Goal: Task Accomplishment & Management: Complete application form

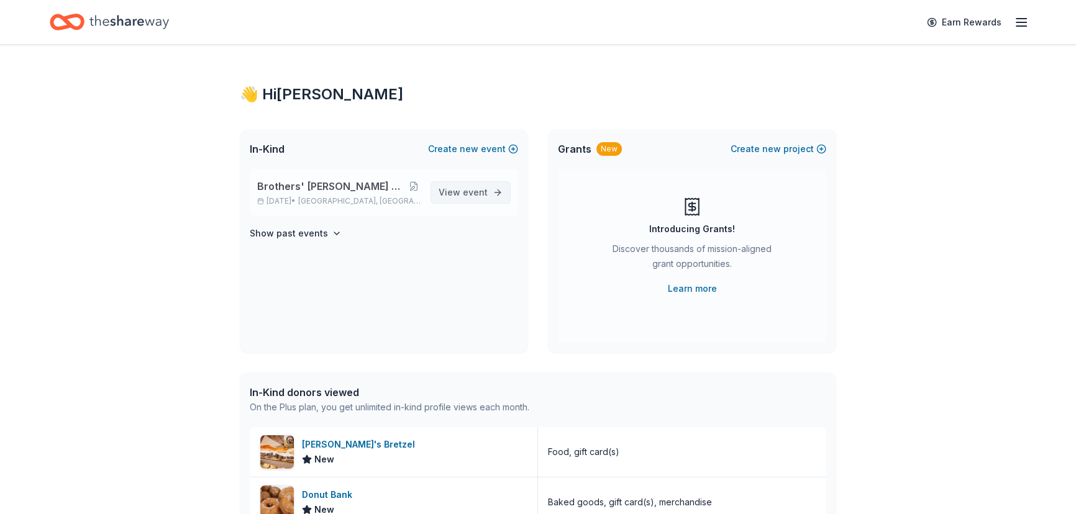
click at [477, 198] on span "View event" at bounding box center [463, 192] width 49 height 15
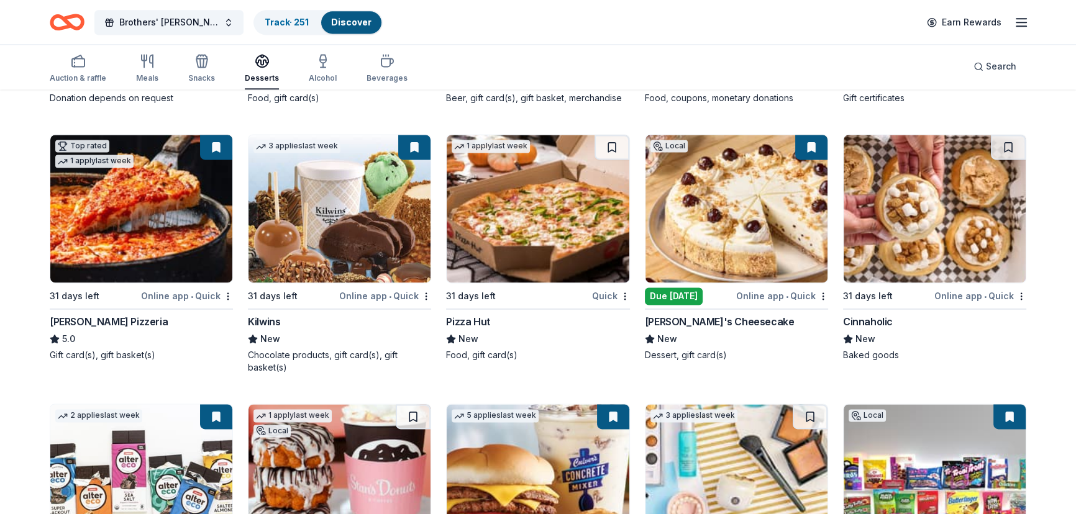
scroll to position [2008, 0]
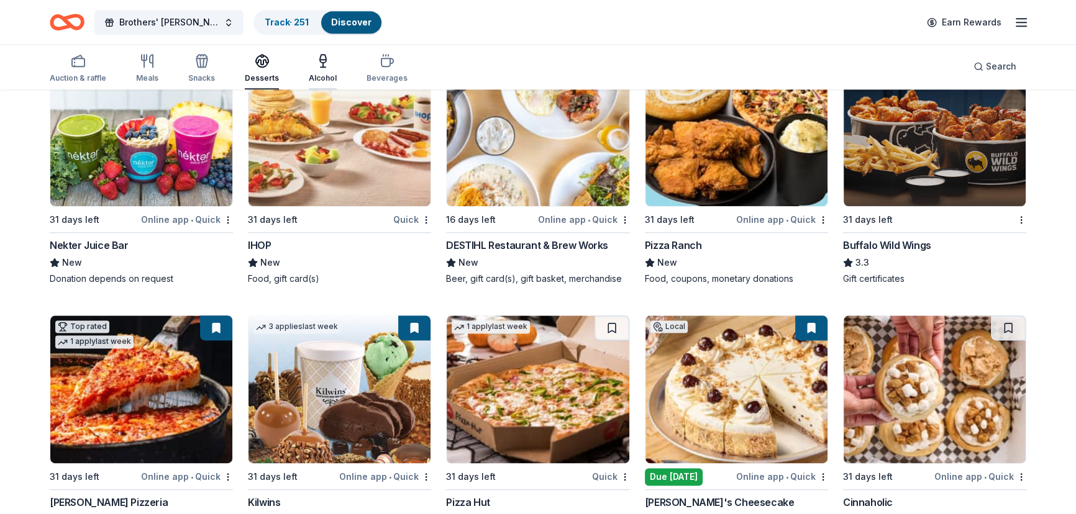
click at [310, 66] on div "button" at bounding box center [323, 60] width 28 height 15
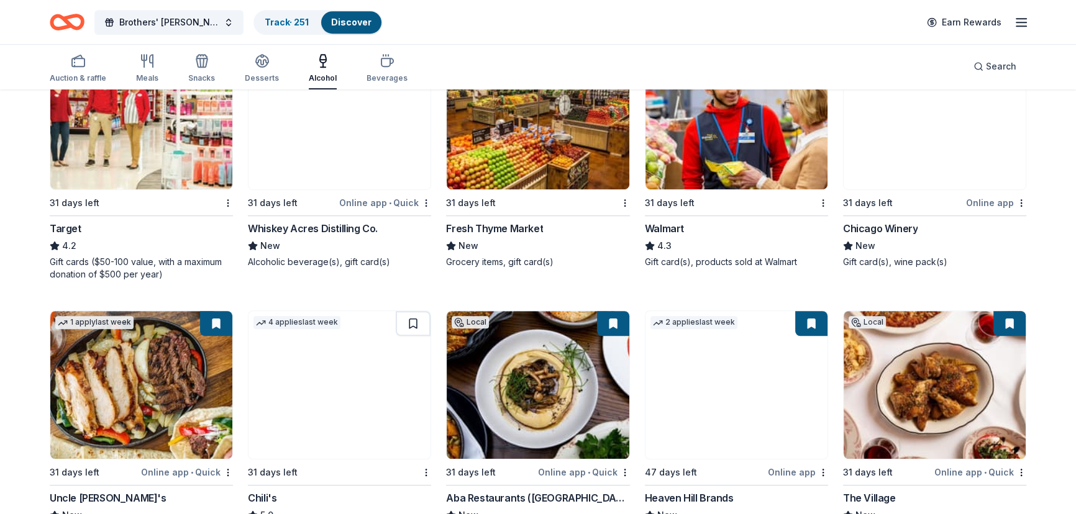
scroll to position [823, 0]
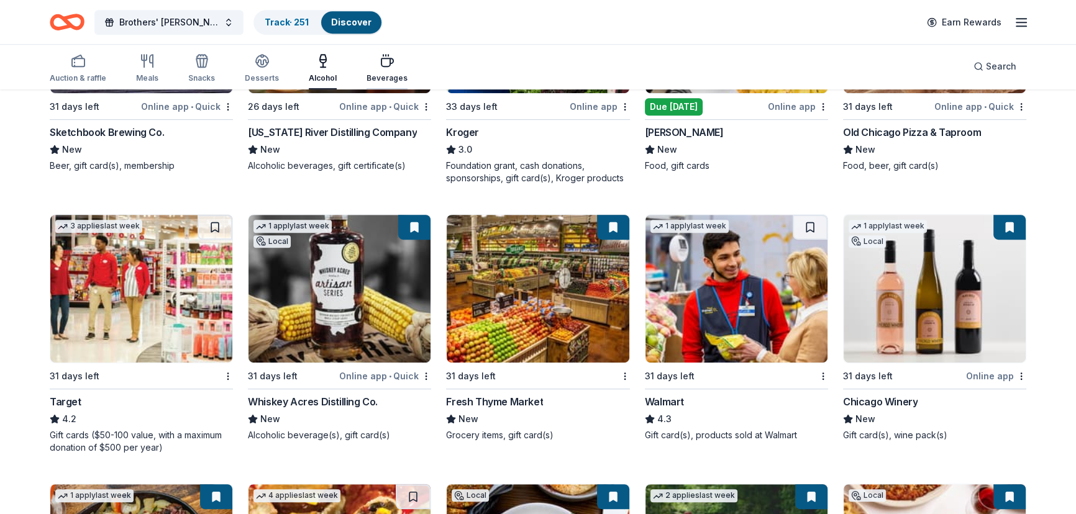
click at [380, 64] on icon "button" at bounding box center [387, 60] width 15 height 15
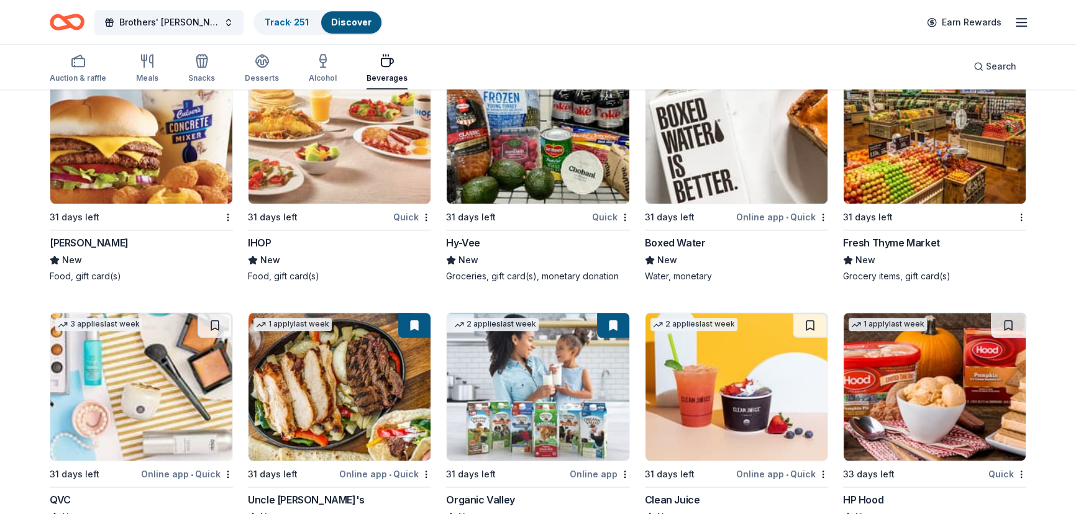
scroll to position [1301, 0]
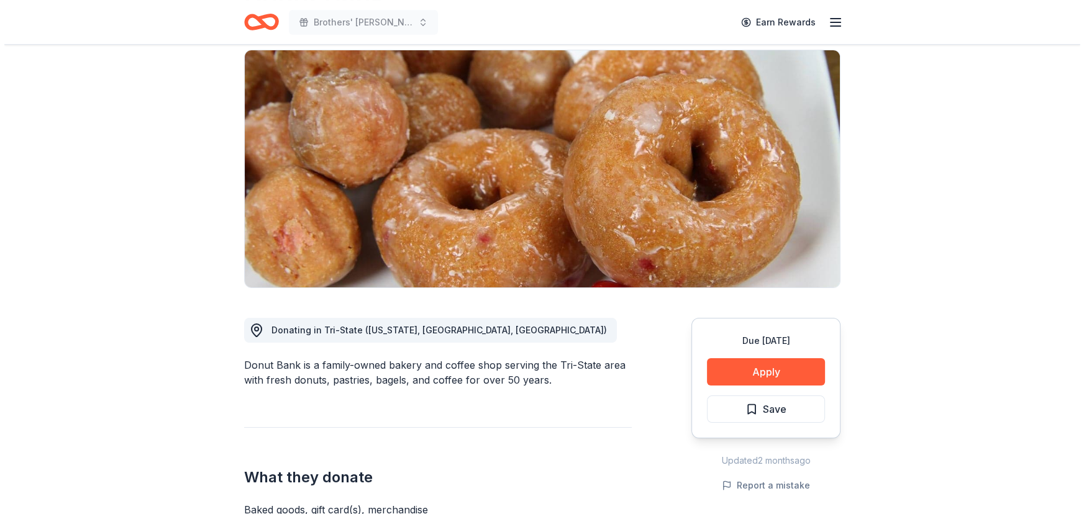
scroll to position [226, 0]
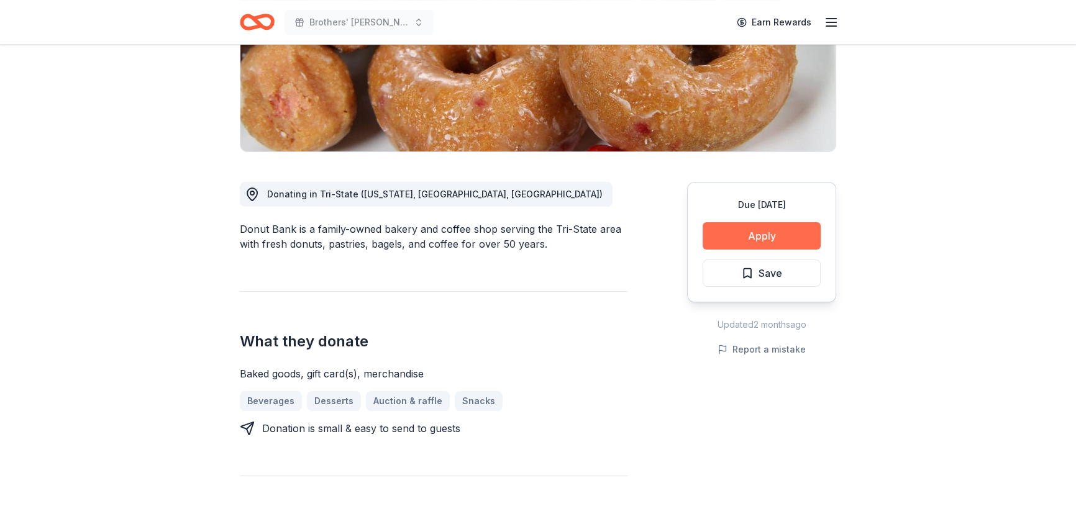
click at [793, 244] on button "Apply" at bounding box center [762, 235] width 118 height 27
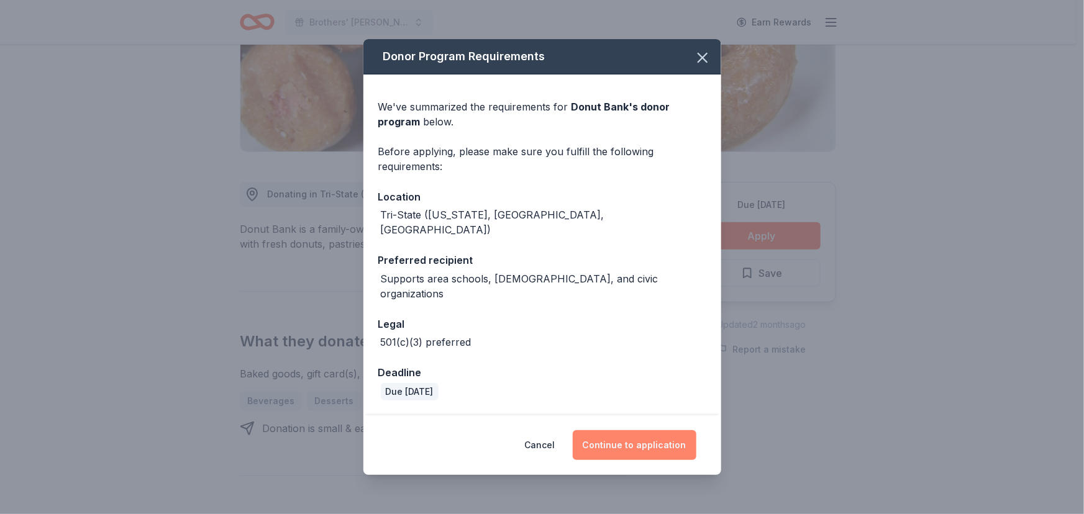
click at [660, 431] on button "Continue to application" at bounding box center [635, 446] width 124 height 30
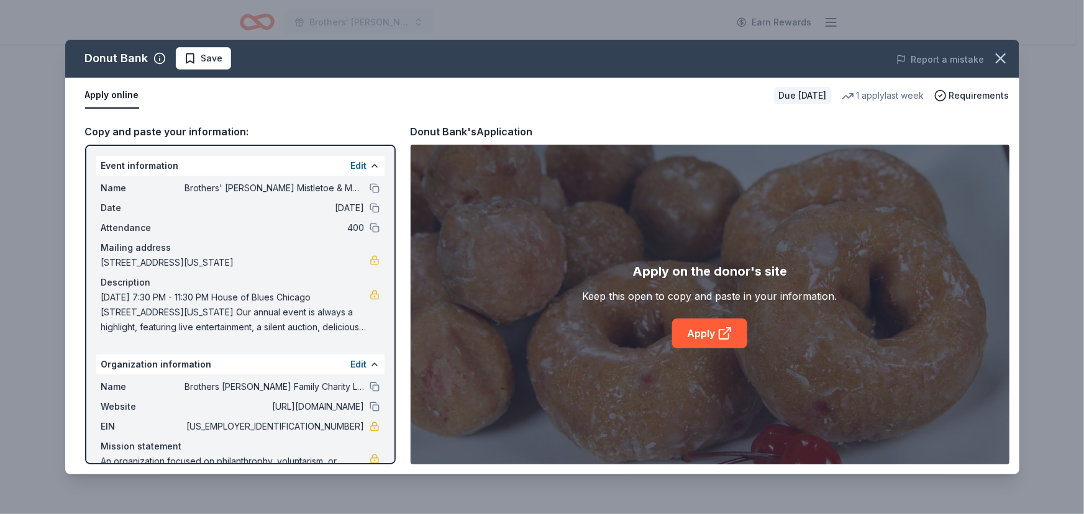
click at [122, 99] on button "Apply online" at bounding box center [112, 96] width 54 height 26
click at [727, 335] on icon at bounding box center [725, 333] width 15 height 15
click at [207, 65] on span "Save" at bounding box center [212, 58] width 22 height 15
click at [207, 65] on html "Brothers' McMurray Mistletoe & Mezze Fundraiser Earn Rewards Due in 40 days Sha…" at bounding box center [542, 31] width 1084 height 514
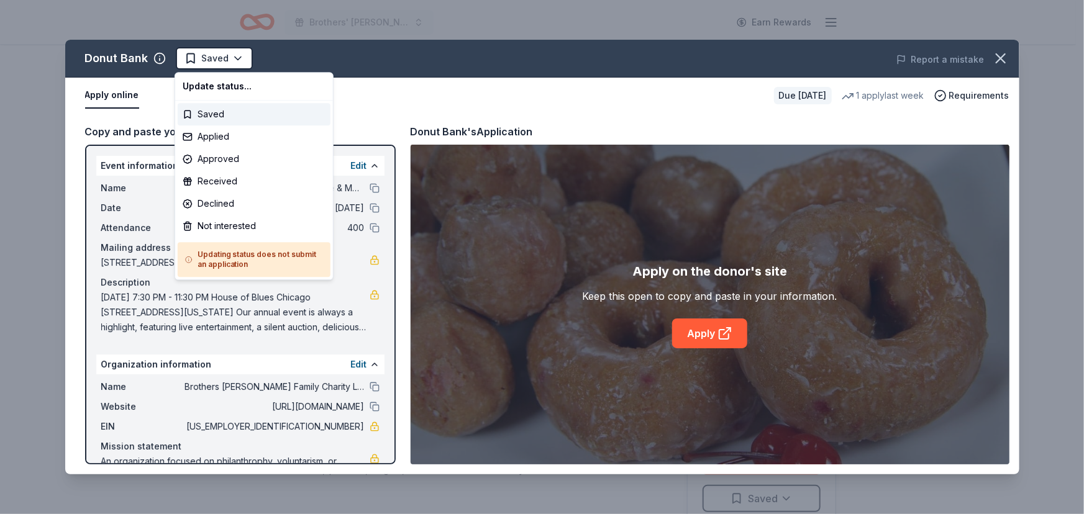
scroll to position [0, 0]
click at [237, 136] on div "Applied" at bounding box center [254, 136] width 153 height 22
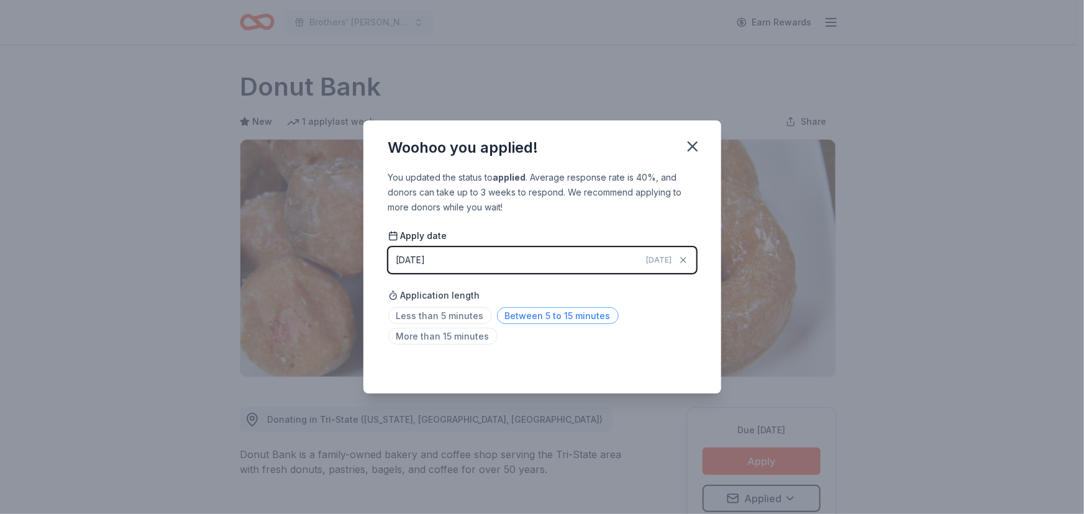
click at [527, 320] on span "Between 5 to 15 minutes" at bounding box center [558, 316] width 122 height 17
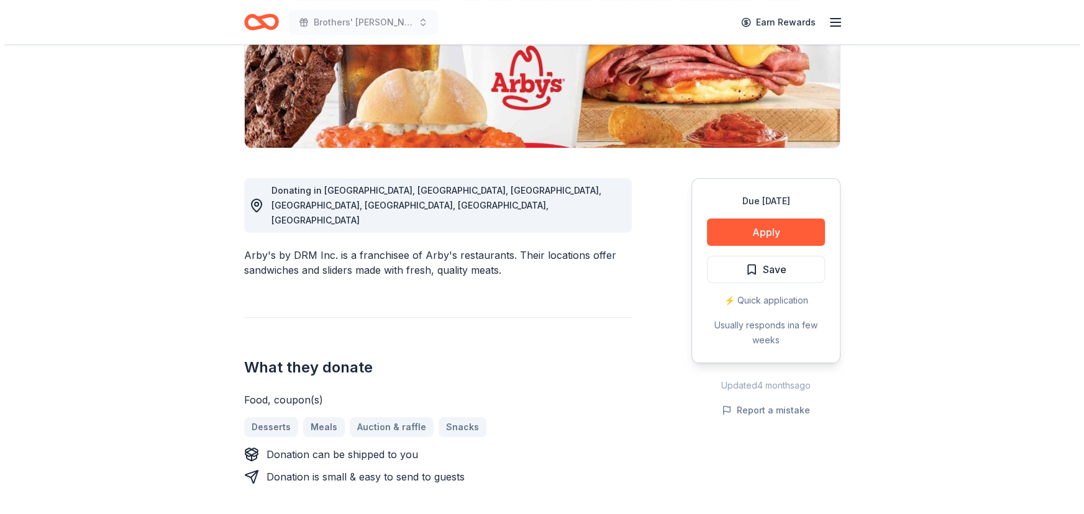
scroll to position [282, 0]
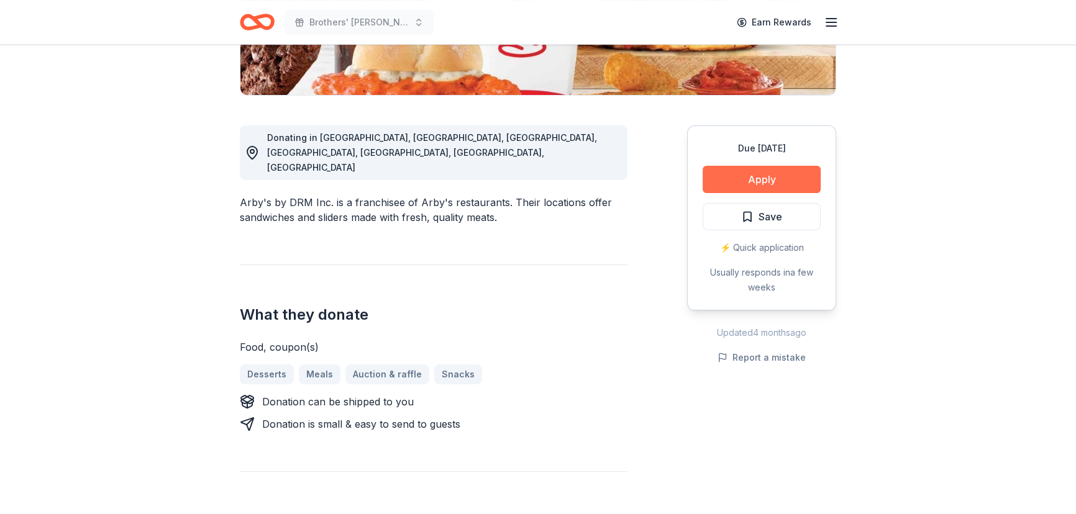
click at [731, 184] on button "Apply" at bounding box center [762, 179] width 118 height 27
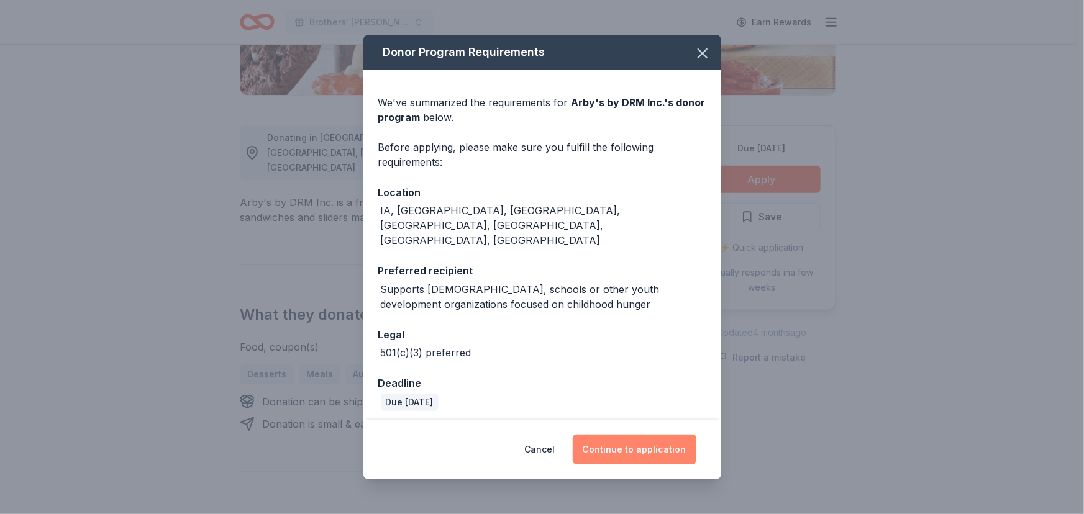
click at [638, 439] on button "Continue to application" at bounding box center [635, 450] width 124 height 30
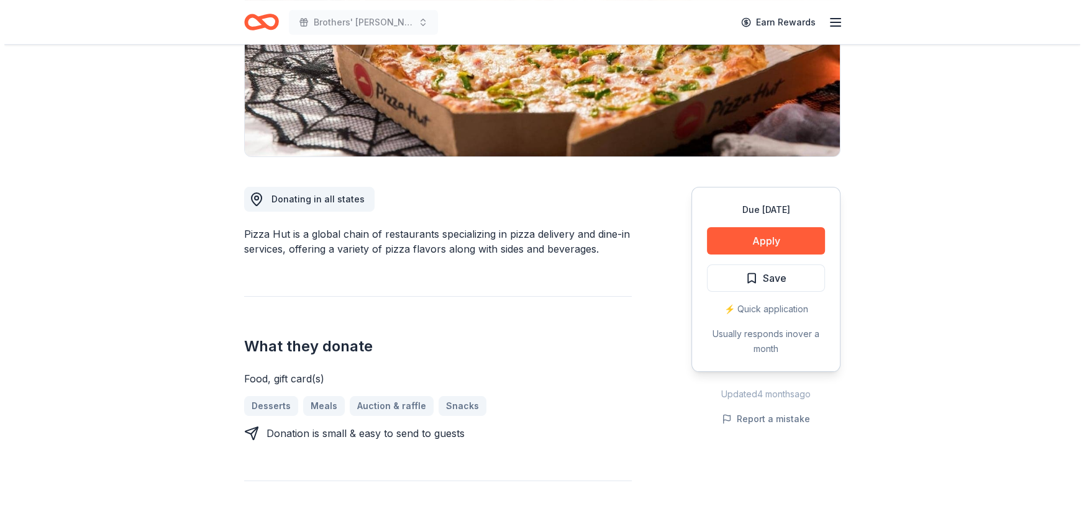
scroll to position [226, 0]
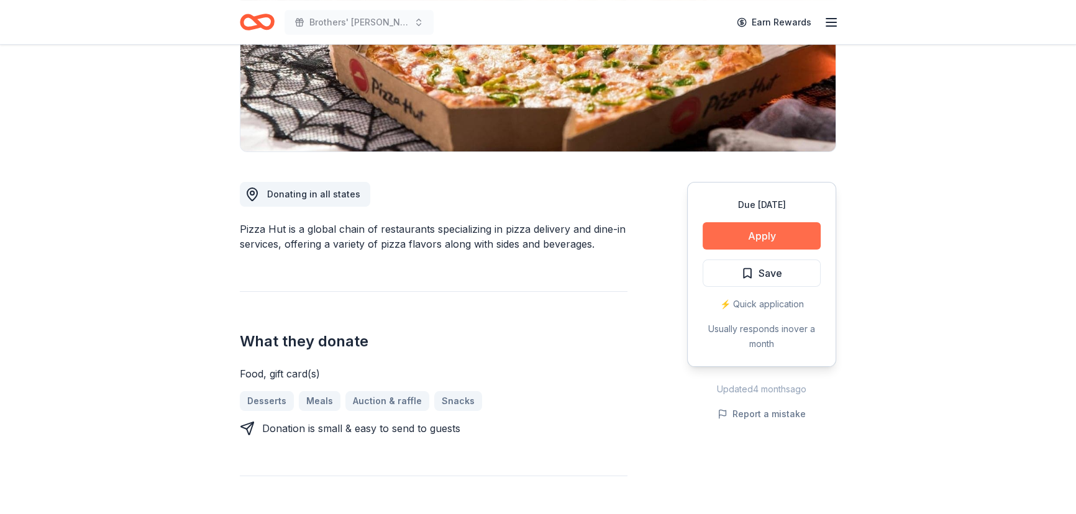
click at [715, 230] on button "Apply" at bounding box center [762, 235] width 118 height 27
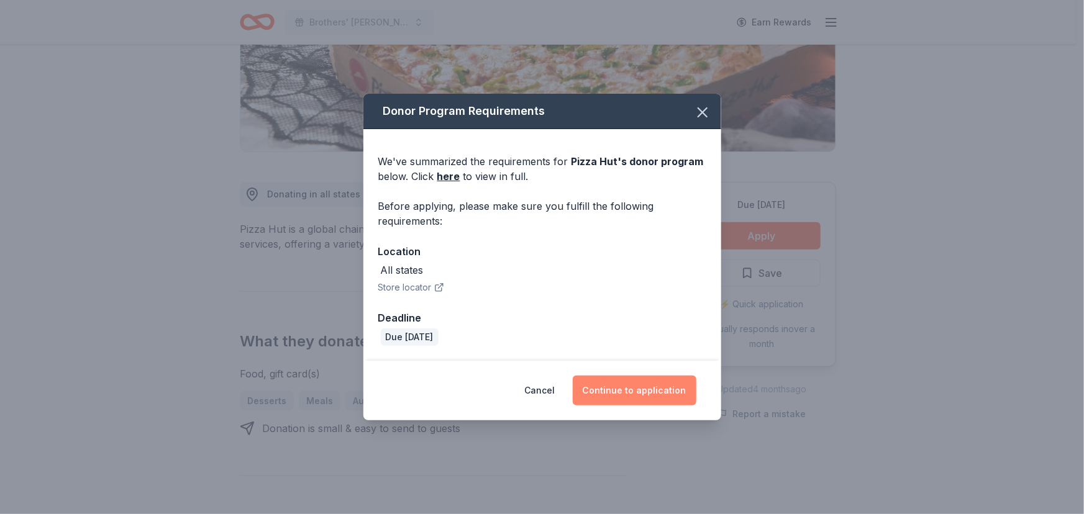
click at [642, 397] on button "Continue to application" at bounding box center [635, 391] width 124 height 30
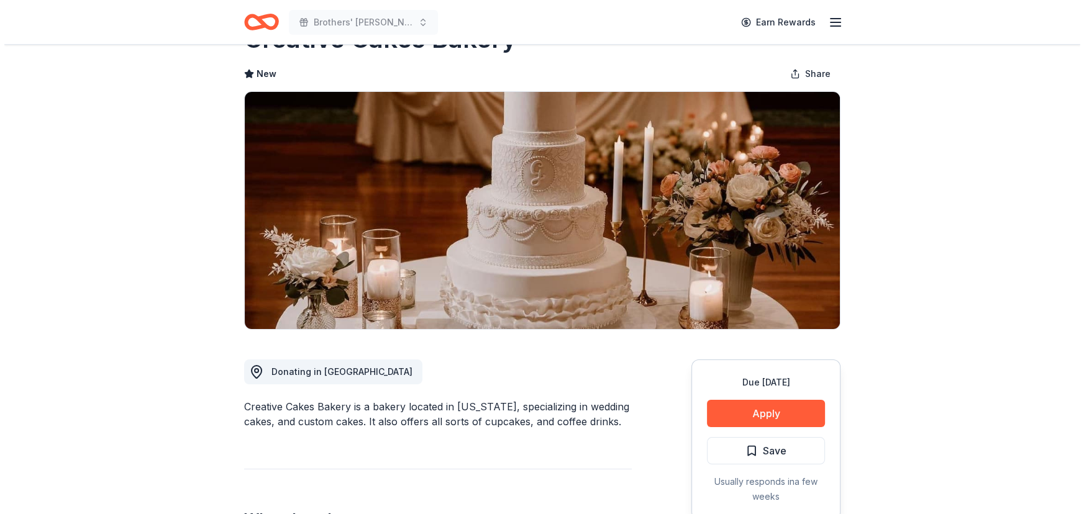
scroll to position [226, 0]
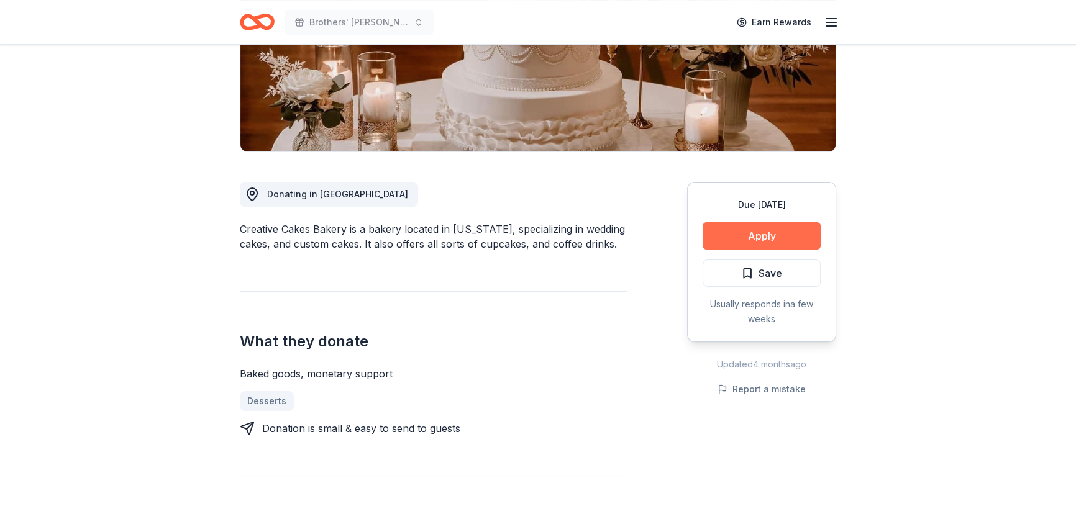
click at [745, 226] on button "Apply" at bounding box center [762, 235] width 118 height 27
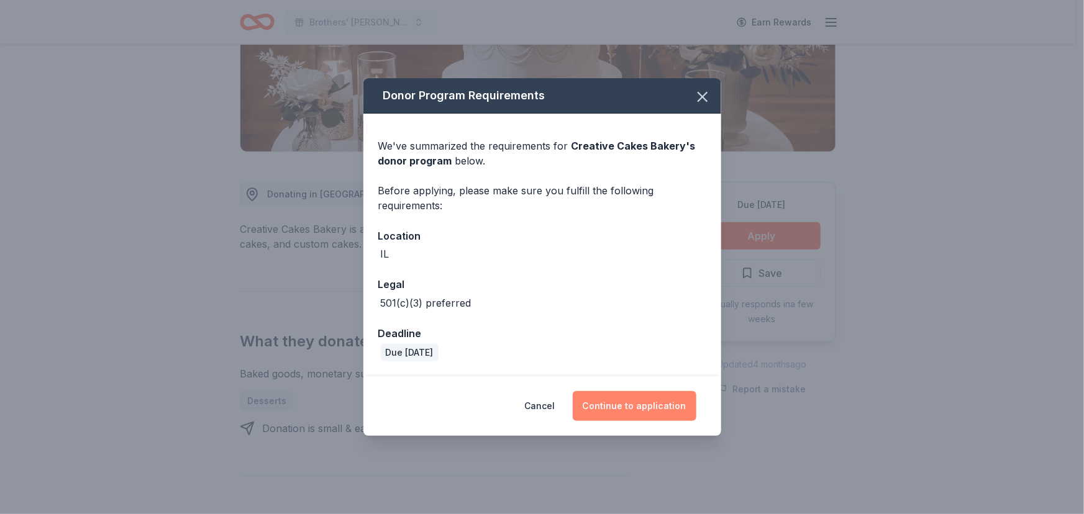
click at [654, 416] on button "Continue to application" at bounding box center [635, 406] width 124 height 30
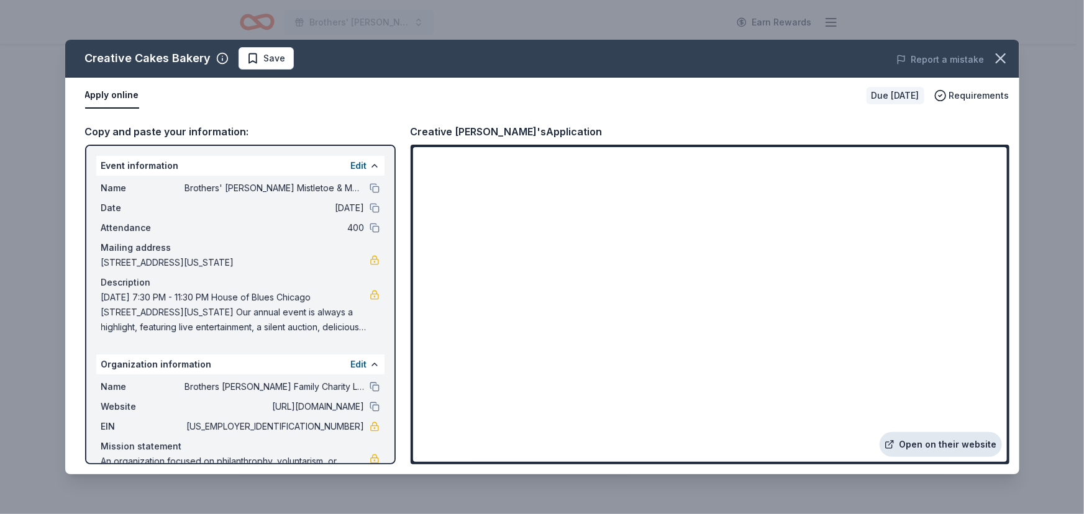
click at [937, 443] on link "Open on their website" at bounding box center [941, 444] width 122 height 25
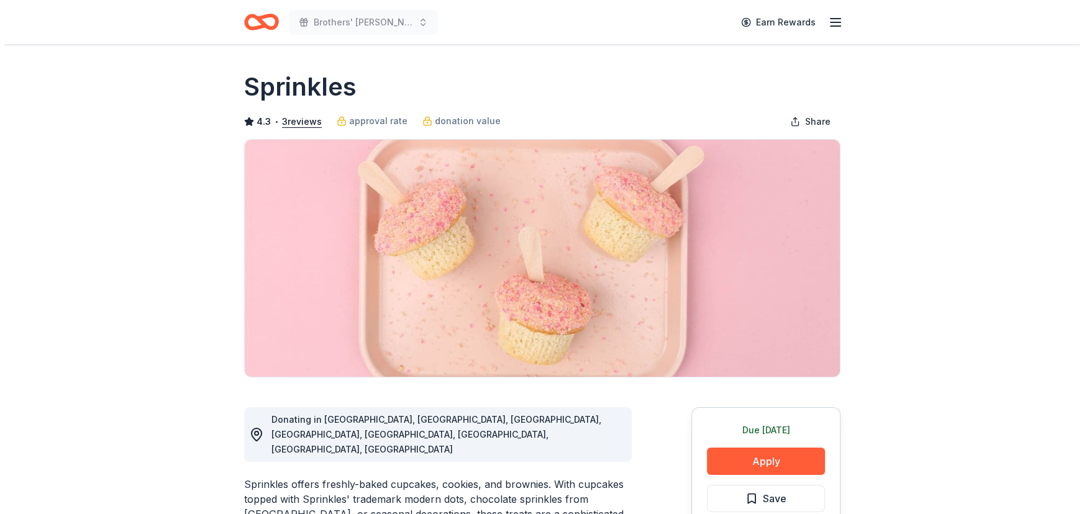
scroll to position [226, 0]
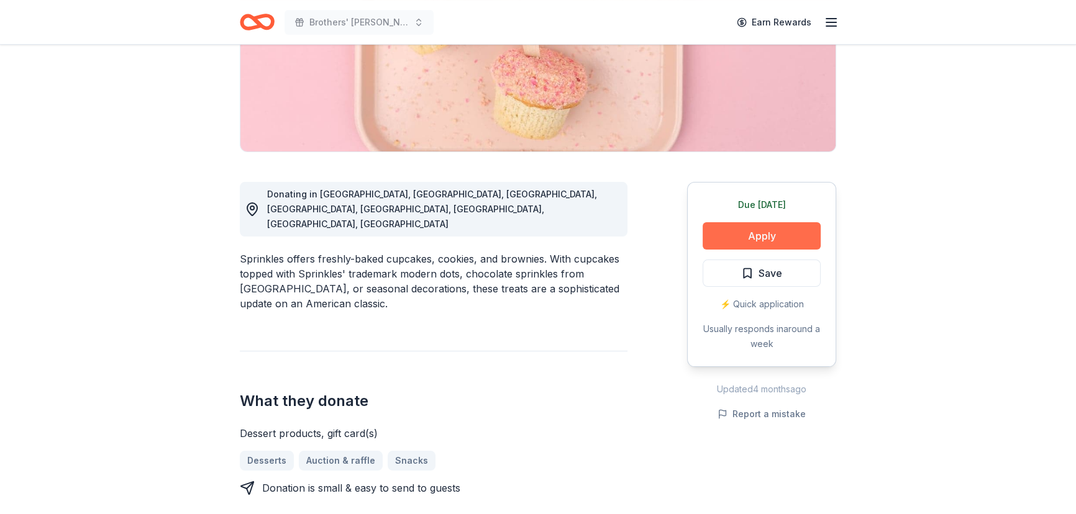
click at [790, 233] on button "Apply" at bounding box center [762, 235] width 118 height 27
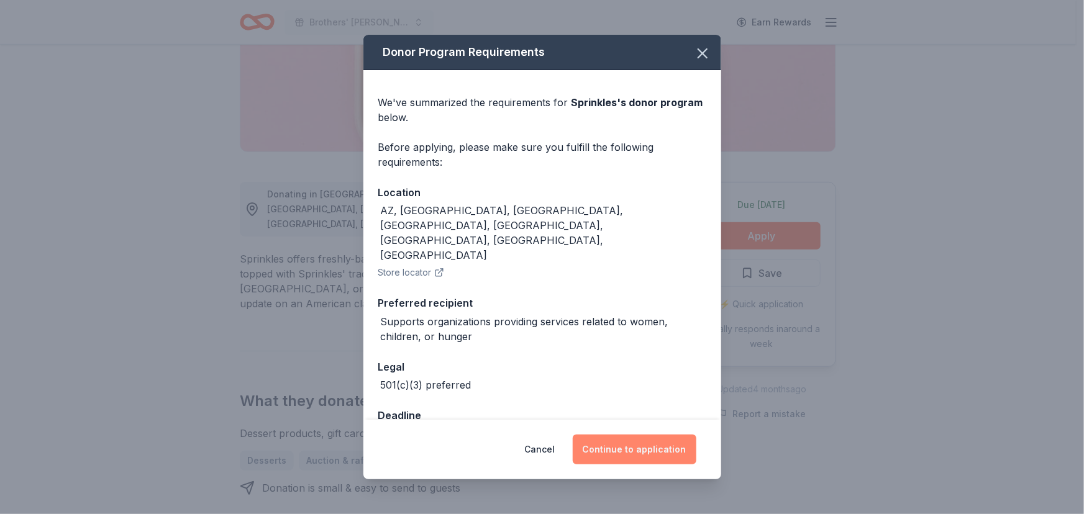
click at [648, 458] on button "Continue to application" at bounding box center [635, 450] width 124 height 30
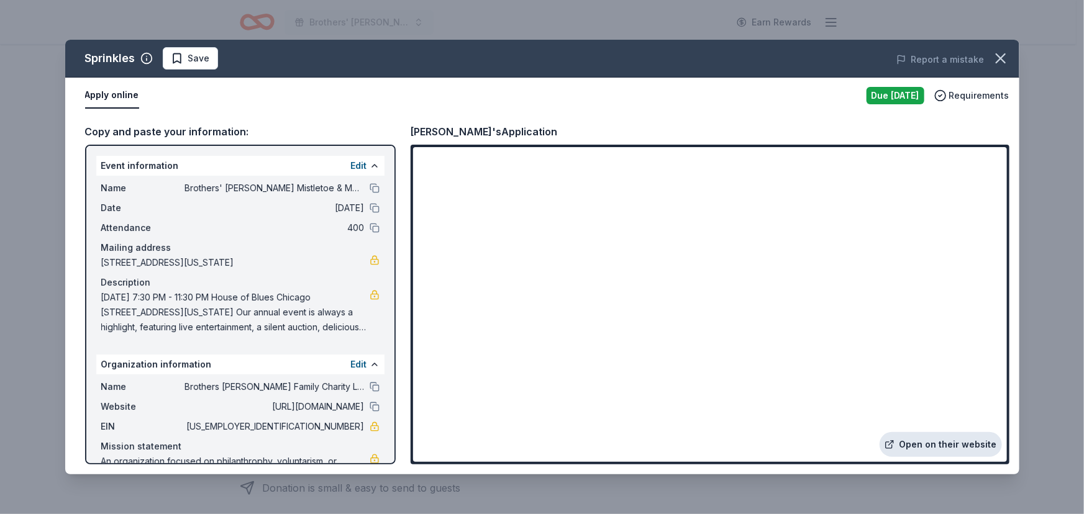
click at [938, 450] on link "Open on their website" at bounding box center [941, 444] width 122 height 25
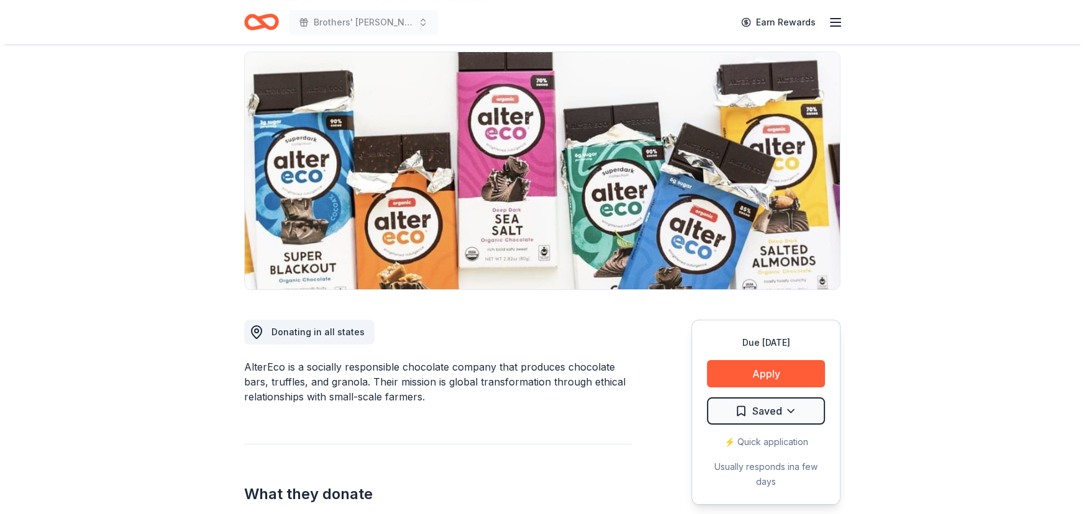
scroll to position [226, 0]
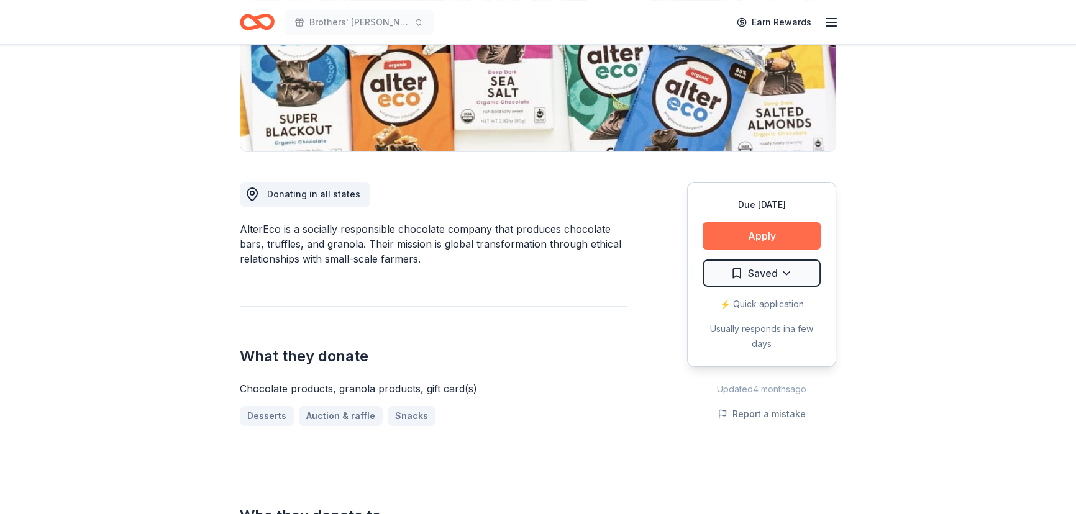
click at [789, 245] on button "Apply" at bounding box center [762, 235] width 118 height 27
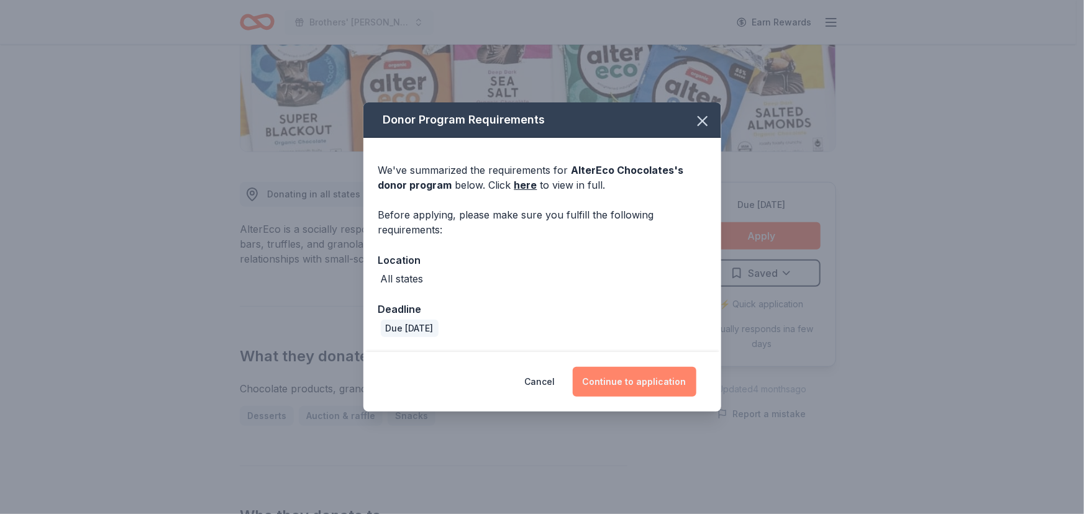
click at [650, 382] on button "Continue to application" at bounding box center [635, 382] width 124 height 30
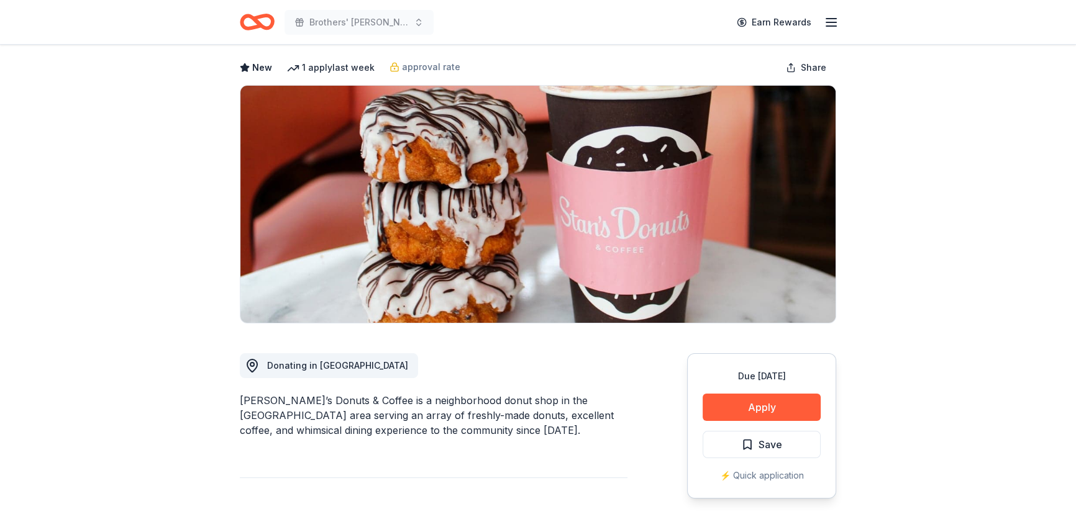
scroll to position [112, 0]
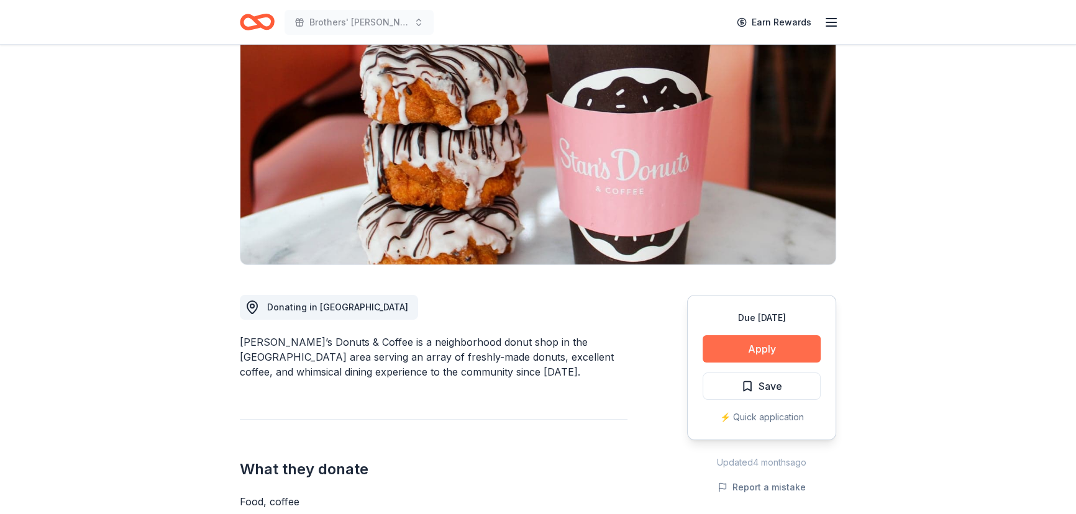
click at [706, 352] on button "Apply" at bounding box center [762, 348] width 118 height 27
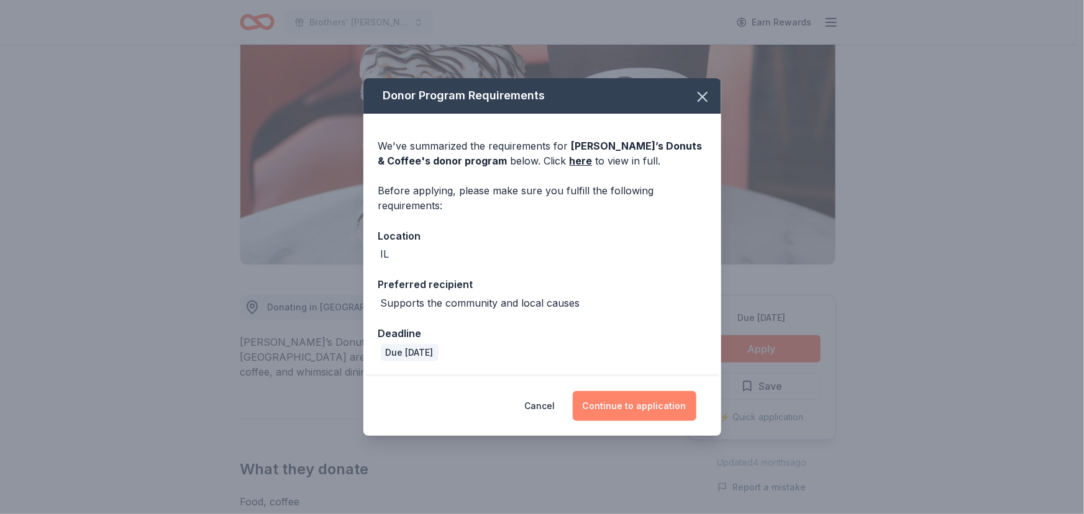
click at [626, 411] on button "Continue to application" at bounding box center [635, 406] width 124 height 30
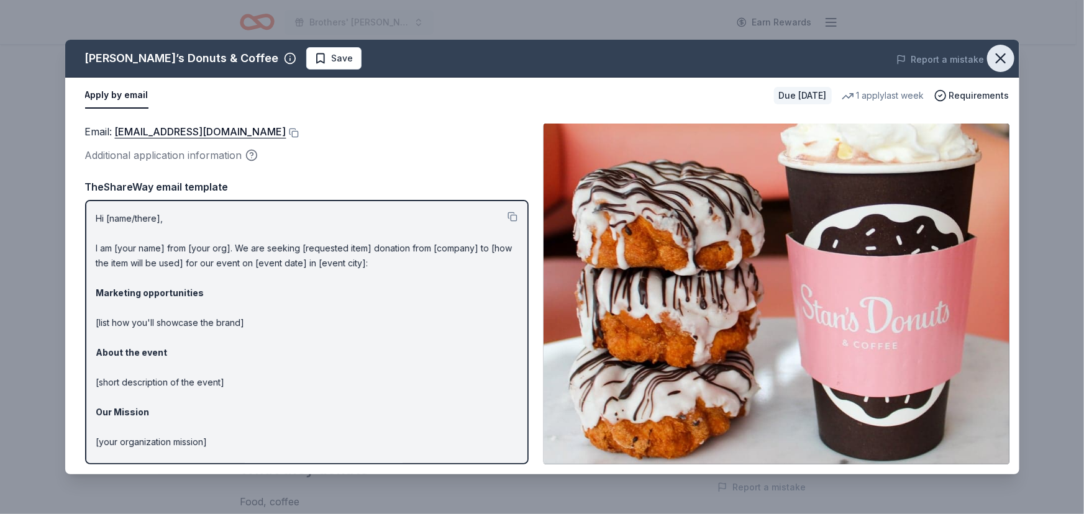
click at [996, 62] on icon "button" at bounding box center [1000, 58] width 9 height 9
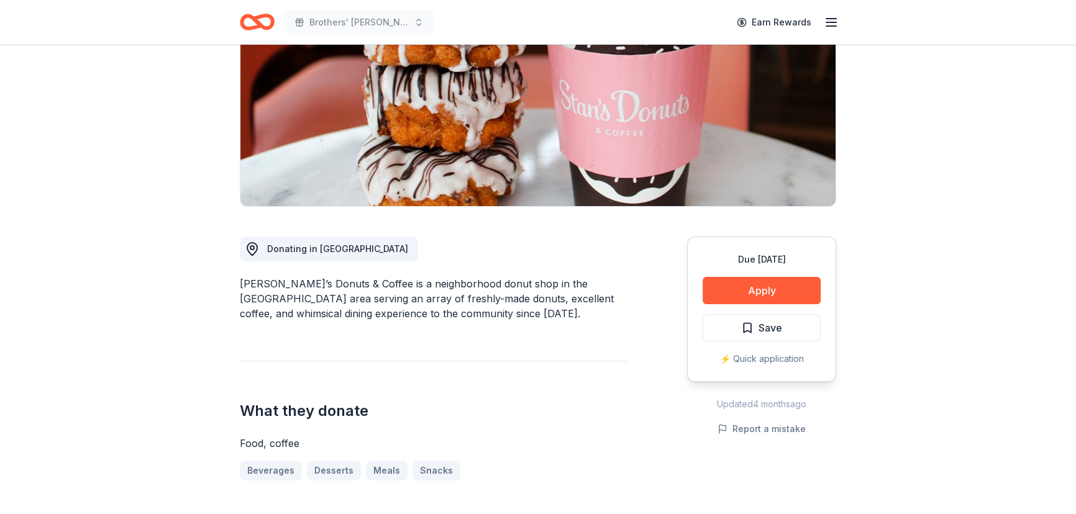
scroll to position [226, 0]
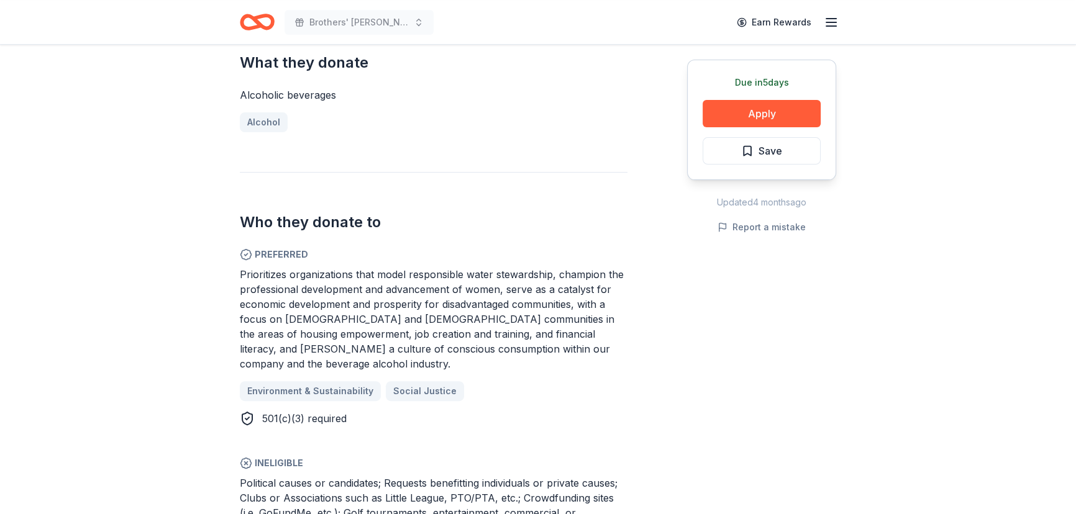
scroll to position [508, 0]
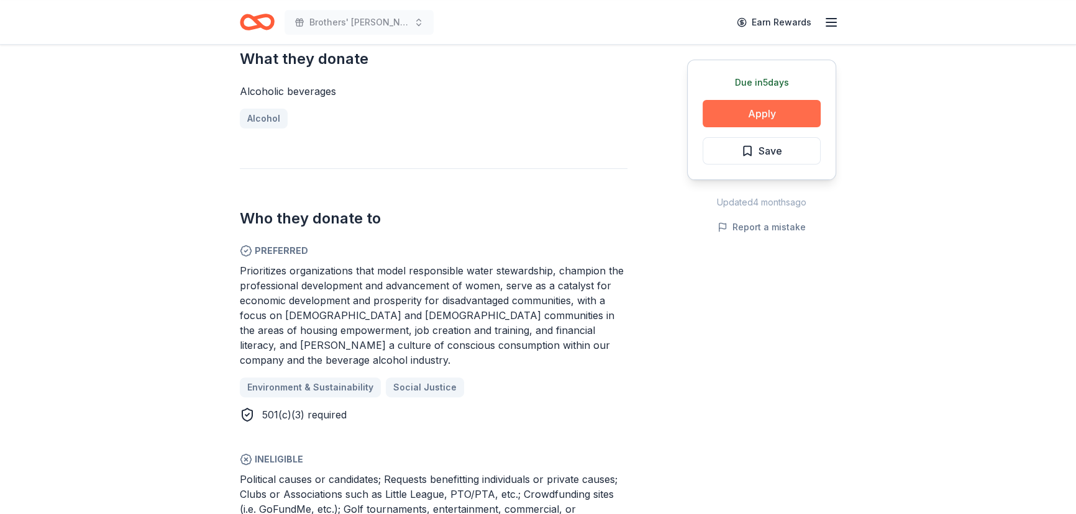
click at [763, 122] on button "Apply" at bounding box center [762, 113] width 118 height 27
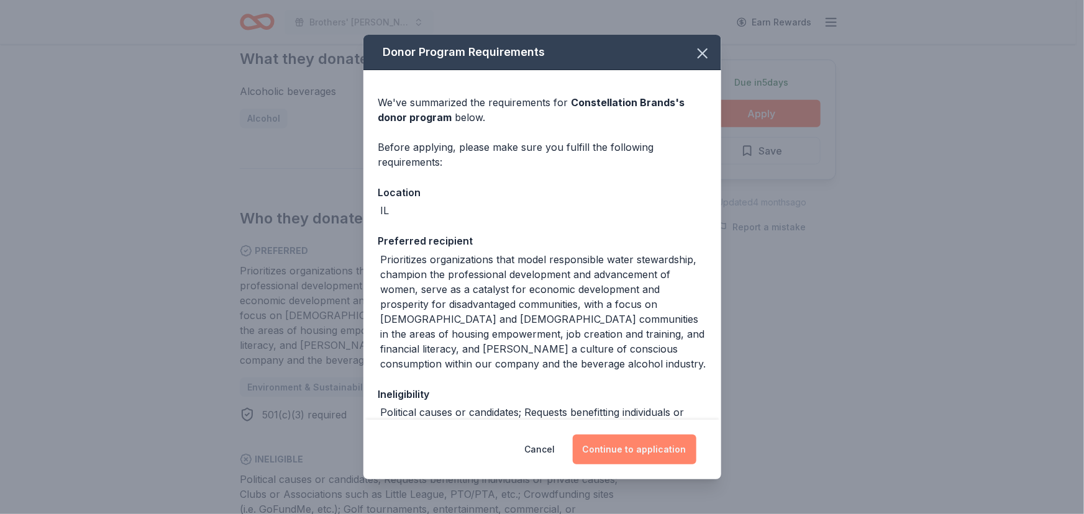
click at [661, 455] on button "Continue to application" at bounding box center [635, 450] width 124 height 30
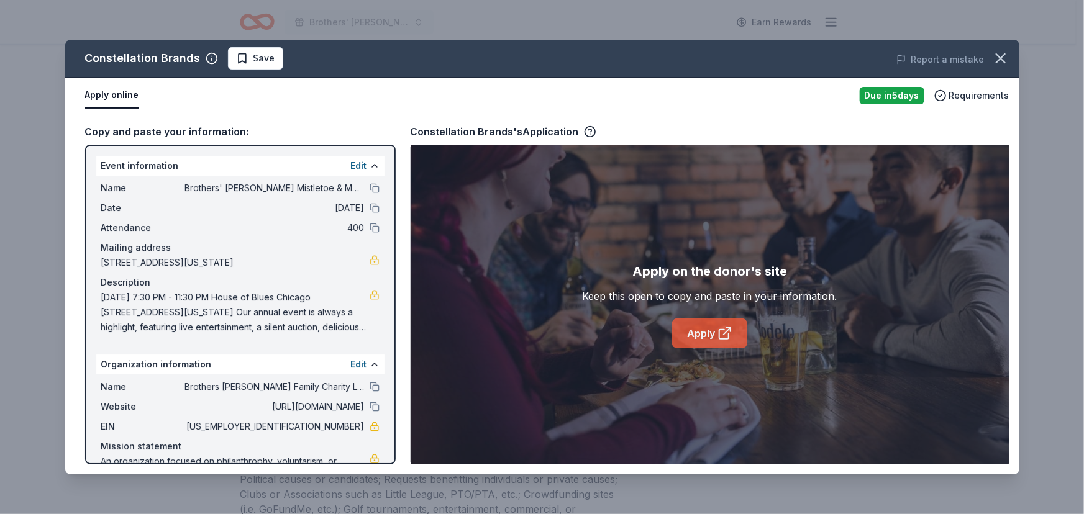
click at [722, 334] on icon at bounding box center [725, 333] width 15 height 15
click at [1002, 62] on icon "button" at bounding box center [1000, 58] width 17 height 17
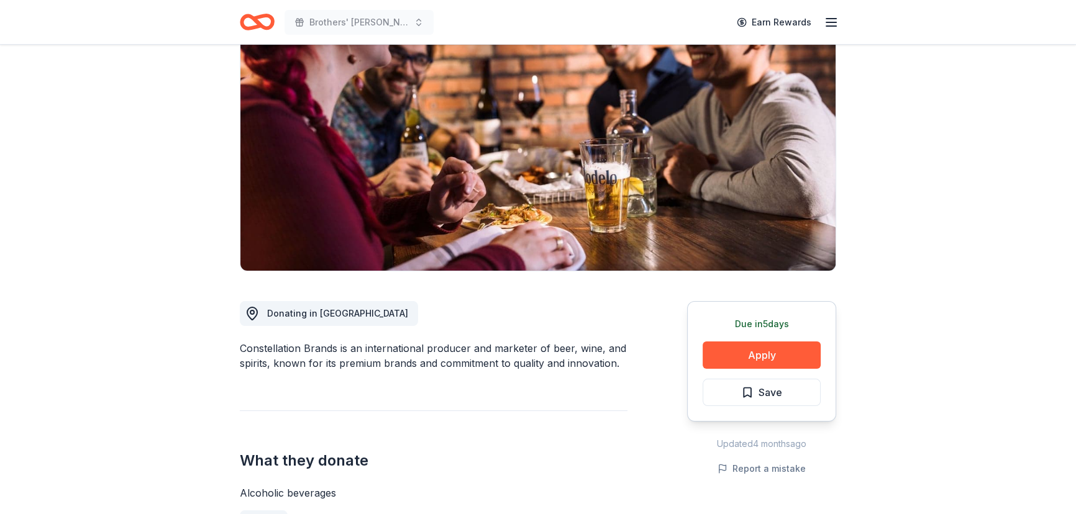
scroll to position [0, 0]
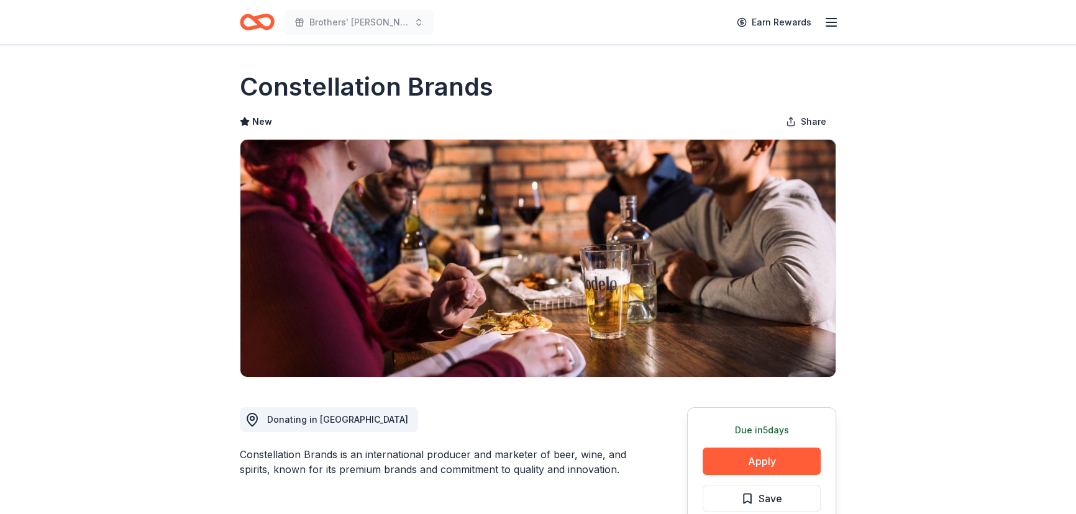
click at [261, 26] on icon "Home" at bounding box center [262, 22] width 19 height 12
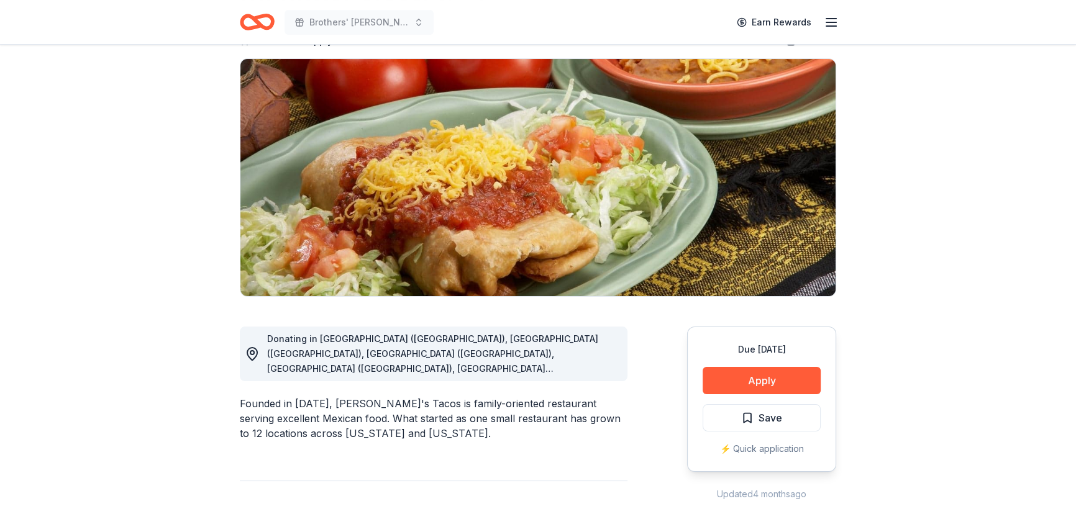
scroll to position [169, 0]
